Goal: Transaction & Acquisition: Purchase product/service

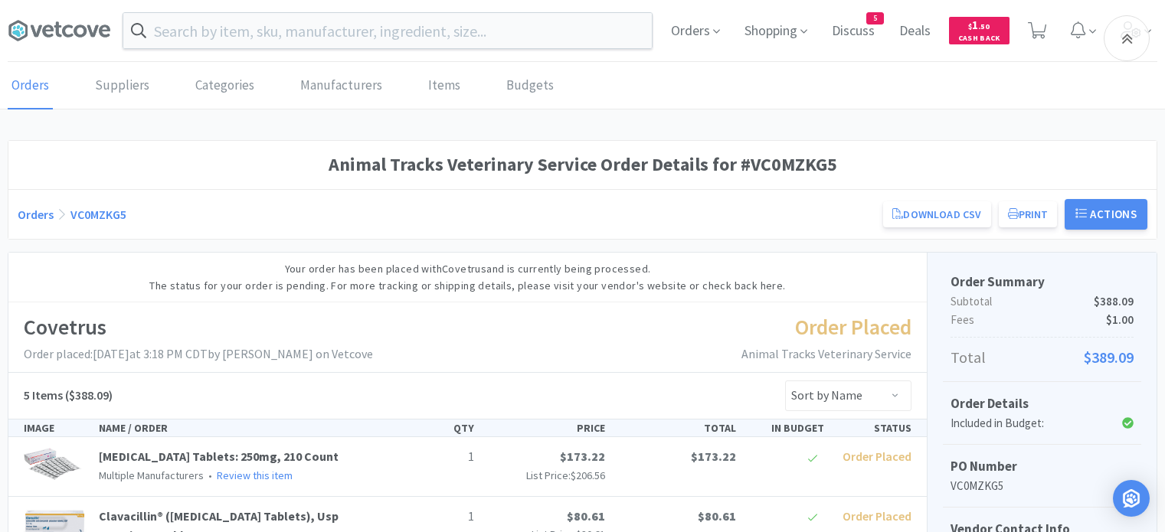
scroll to position [380, 0]
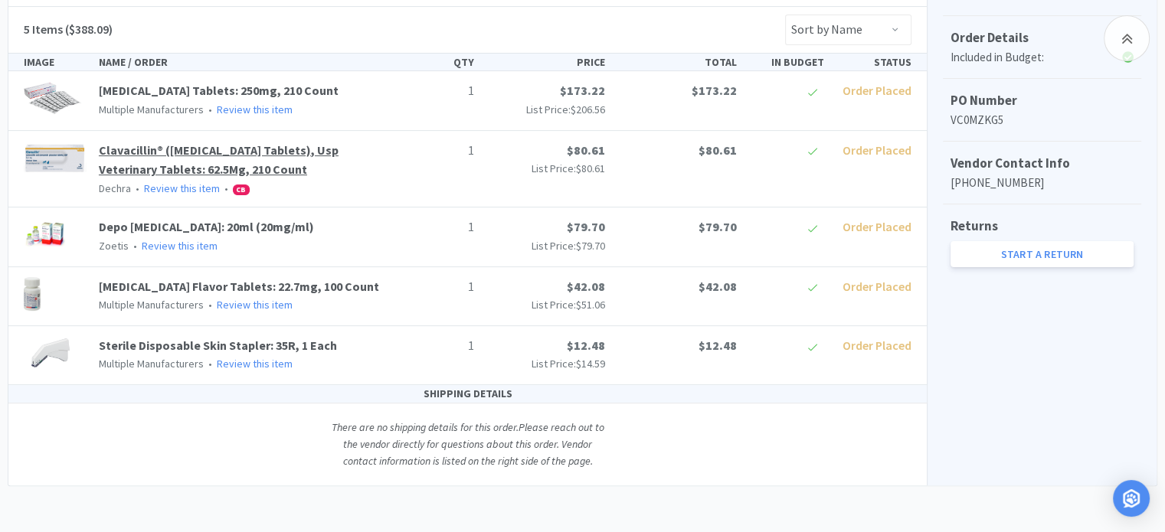
click at [196, 150] on link "Clavacillin® ([MEDICAL_DATA] Tablets), Usp Veterinary Tablets: 62.5Mg, 210 Count" at bounding box center [219, 159] width 240 height 35
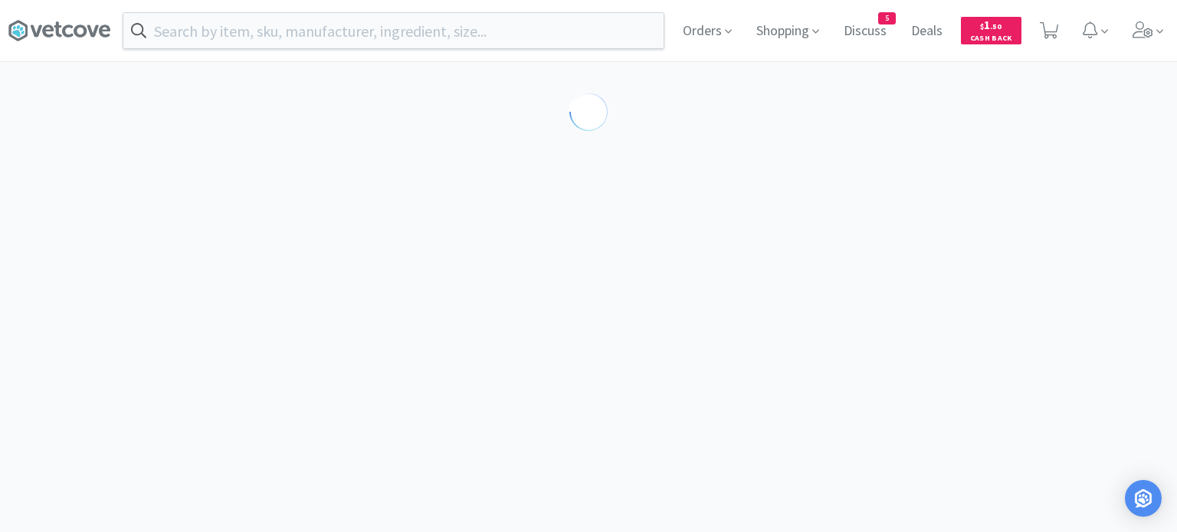
select select "291714"
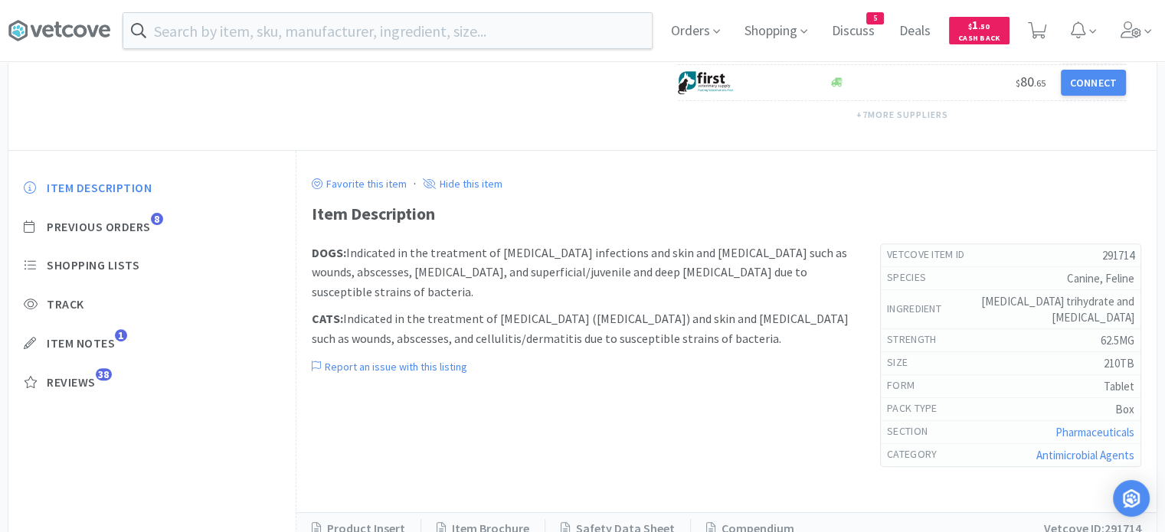
scroll to position [555, 0]
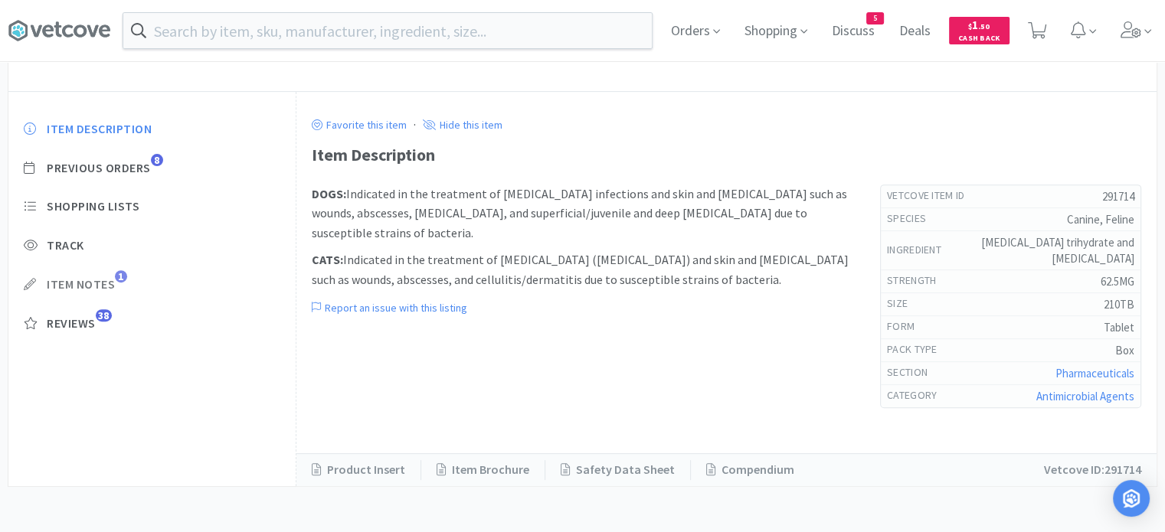
click at [97, 293] on span "Item Notes" at bounding box center [81, 285] width 68 height 16
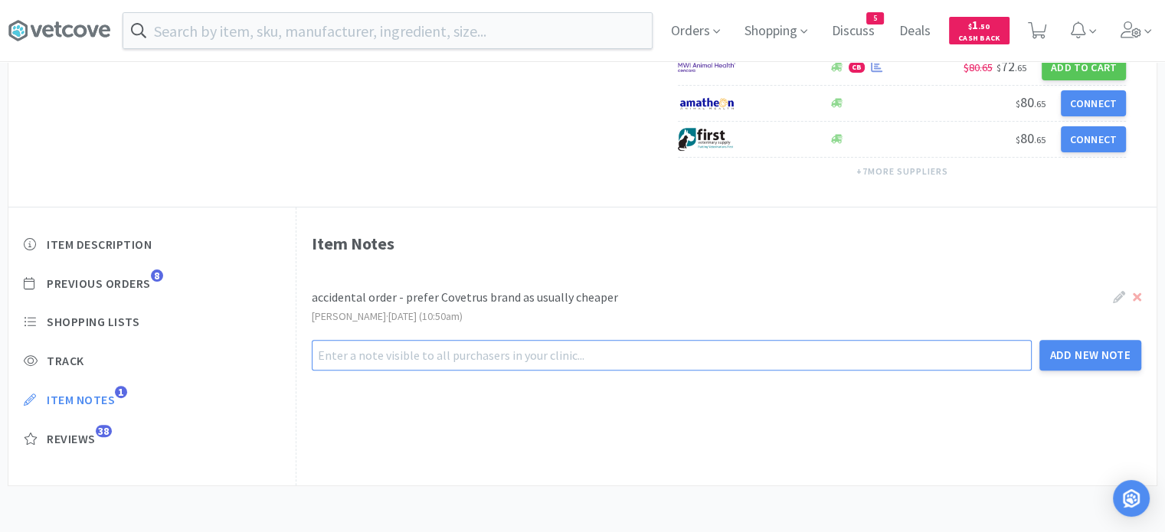
click at [496, 358] on input "text" at bounding box center [672, 355] width 720 height 31
click at [497, 368] on input "text" at bounding box center [672, 355] width 720 height 31
type input "M"
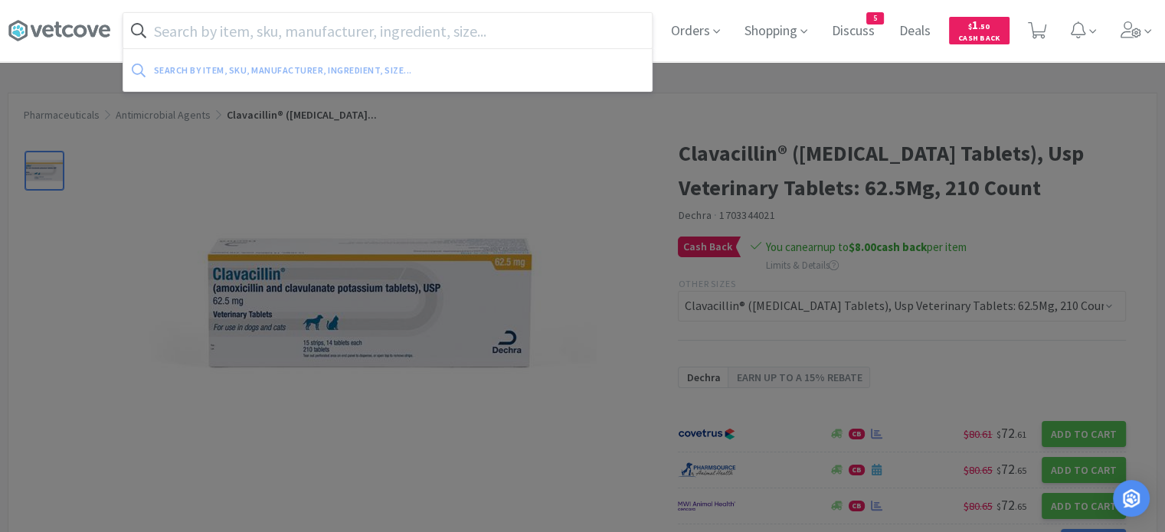
click at [450, 31] on input "text" at bounding box center [387, 30] width 529 height 35
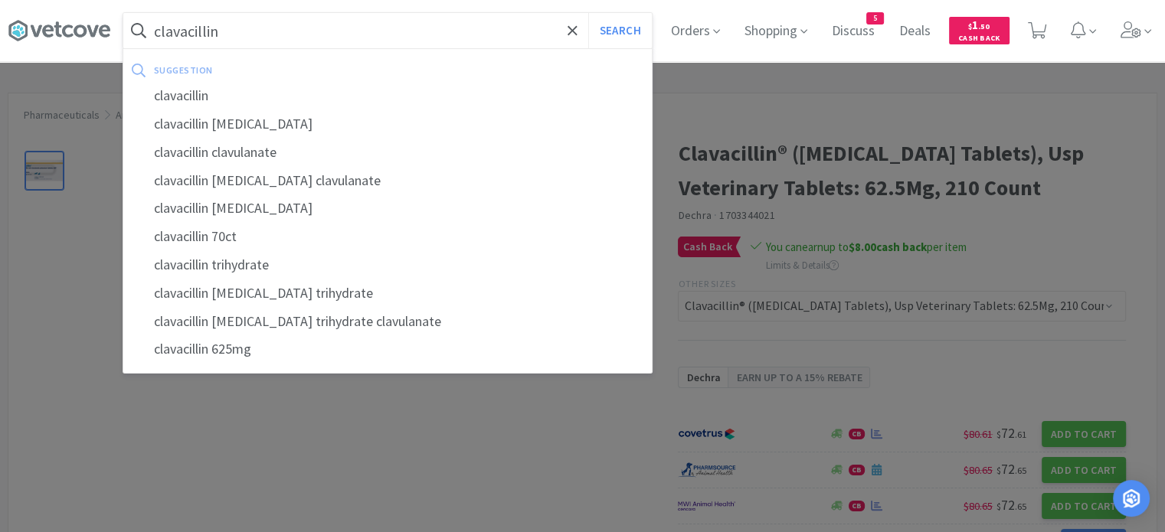
type input "clavacillin"
click at [588, 13] on button "Search" at bounding box center [620, 30] width 64 height 35
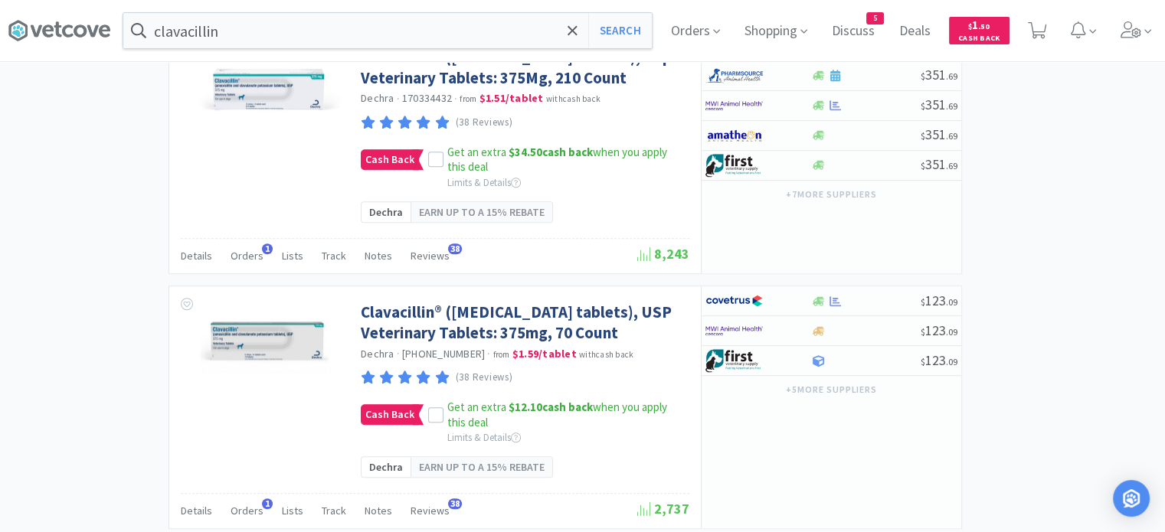
scroll to position [1296, 0]
